Goal: Navigation & Orientation: Find specific page/section

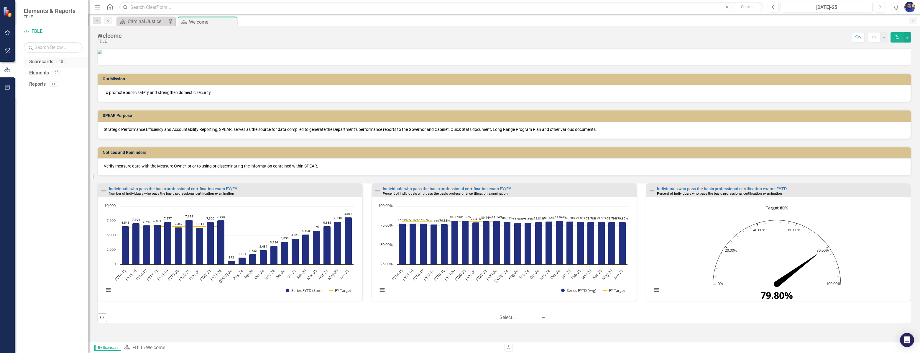
click at [26, 62] on icon "Dropdown" at bounding box center [26, 62] width 4 height 3
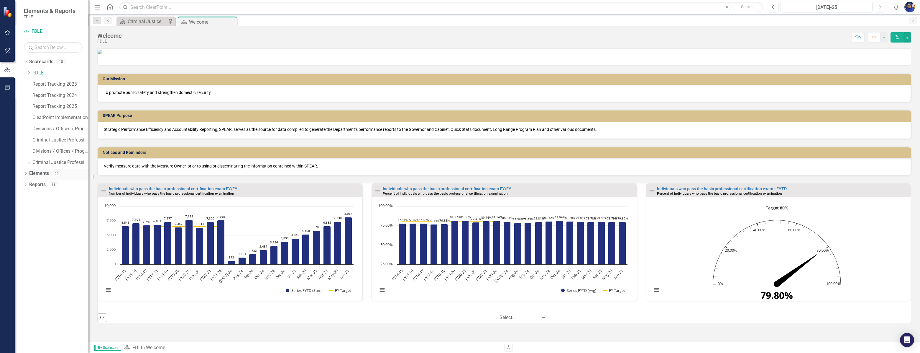
click at [25, 174] on icon "Dropdown" at bounding box center [26, 173] width 4 height 3
click at [24, 242] on icon "Dropdown" at bounding box center [26, 240] width 4 height 3
click at [27, 247] on div "Dropdown Scorecard Scorecards 2" at bounding box center [57, 251] width 62 height 11
click at [27, 239] on div "Dropdown" at bounding box center [24, 240] width 5 height 4
click at [25, 172] on icon "Dropdown" at bounding box center [24, 173] width 3 height 4
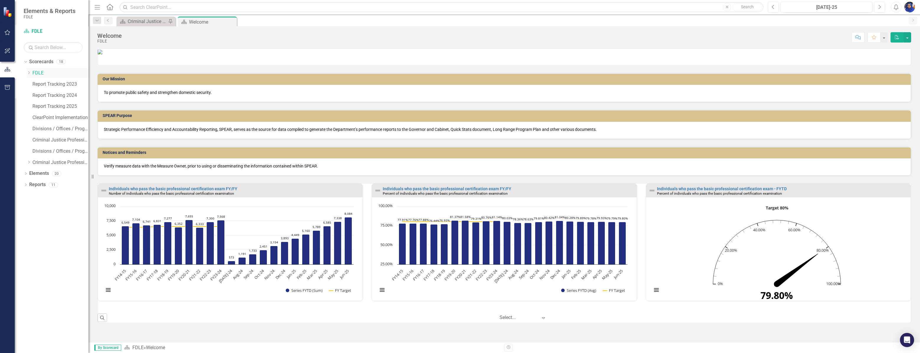
click at [28, 73] on icon "Dropdown" at bounding box center [29, 73] width 4 height 4
click at [28, 73] on icon "Dropdown" at bounding box center [29, 72] width 4 height 4
click at [25, 61] on icon "Dropdown" at bounding box center [24, 61] width 3 height 4
click at [45, 134] on div "Dropdown Scorecards 18 Dropdown FDLE FDLE Strategic Plan FDLE Strategic Plan FY…" at bounding box center [52, 205] width 74 height 296
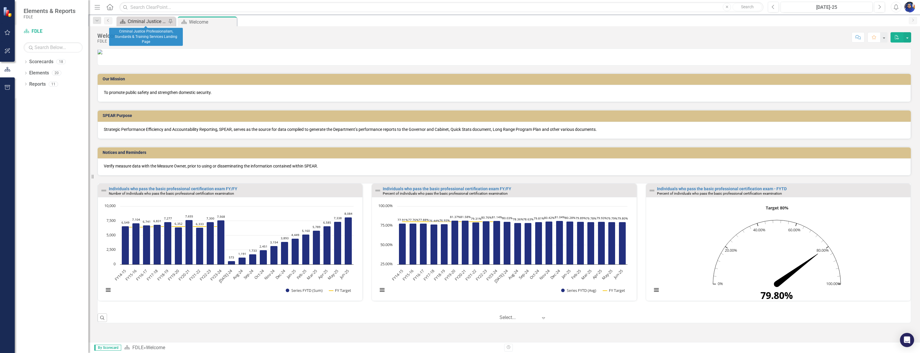
click at [149, 18] on div "Criminal Justice Professionalism, Standards & Training Services Landing Page" at bounding box center [147, 21] width 39 height 7
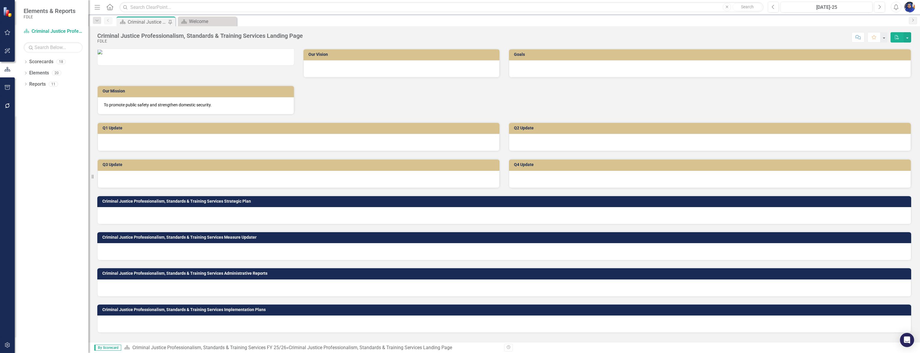
click at [147, 22] on div "Criminal Justice Professionalism, Standards & Training Services Landing Page" at bounding box center [147, 21] width 39 height 7
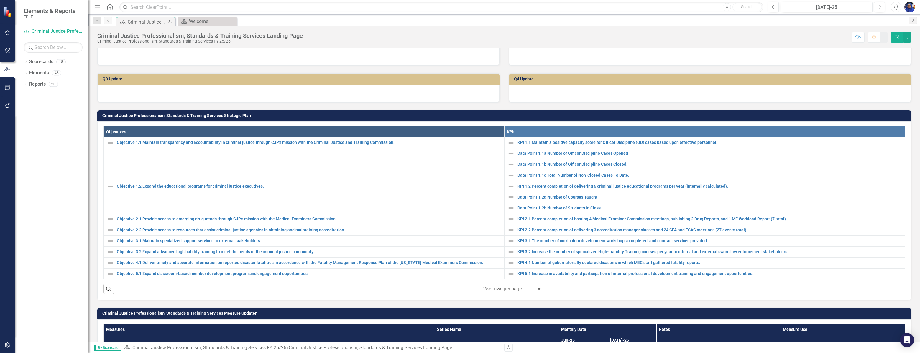
scroll to position [161, 0]
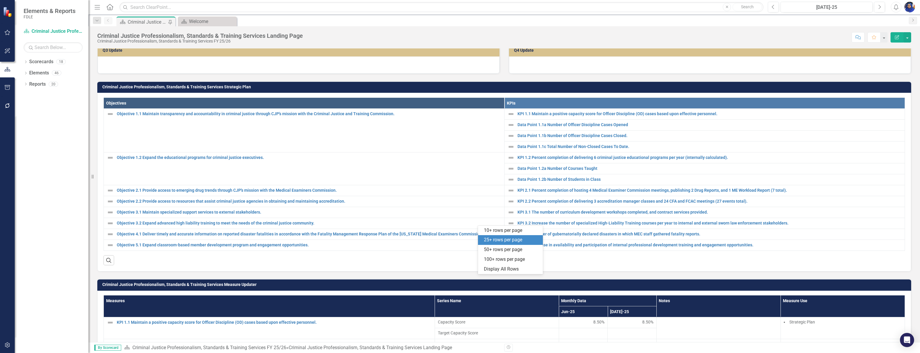
click at [538, 262] on icon "Expand" at bounding box center [539, 260] width 6 height 5
click at [512, 270] on div "Display All Rows" at bounding box center [511, 269] width 55 height 7
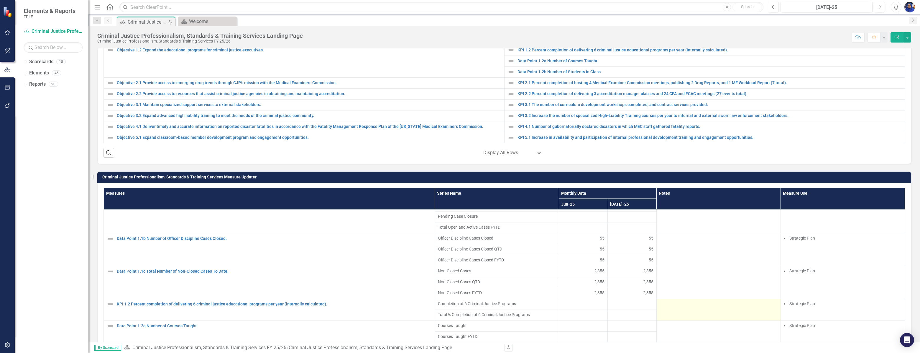
scroll to position [0, 0]
